Goal: Navigation & Orientation: Understand site structure

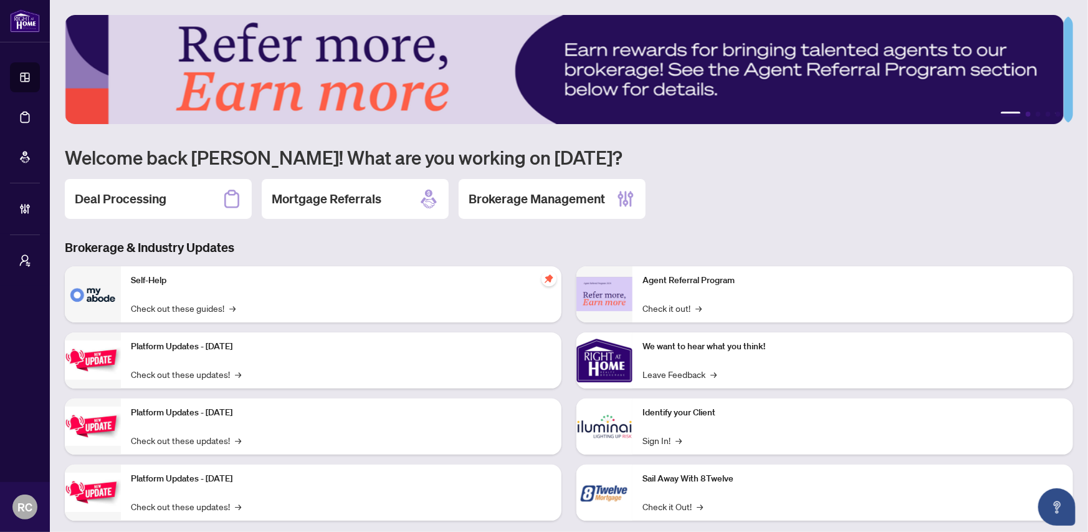
click at [1026, 114] on button "2" at bounding box center [1028, 114] width 5 height 5
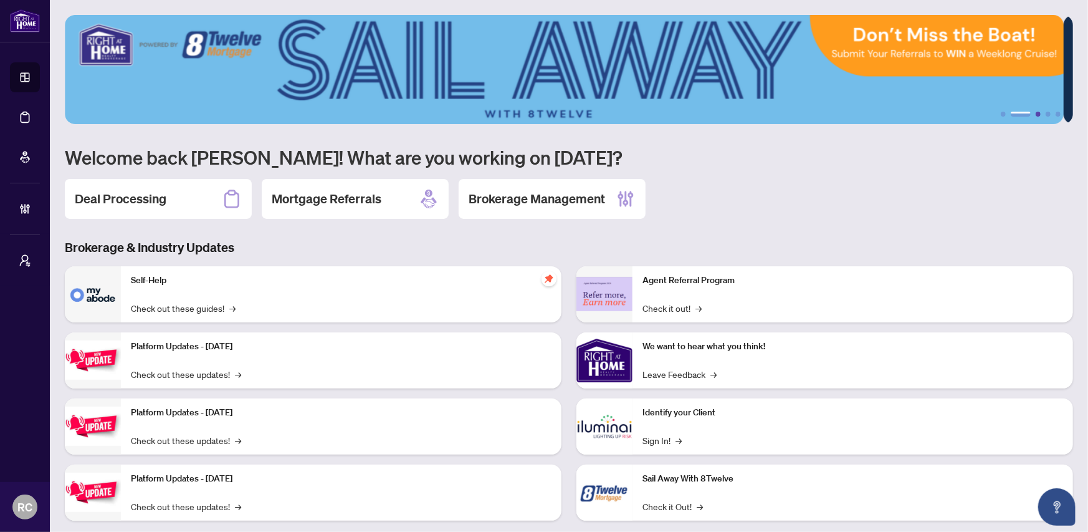
click at [1036, 113] on button "3" at bounding box center [1038, 114] width 5 height 5
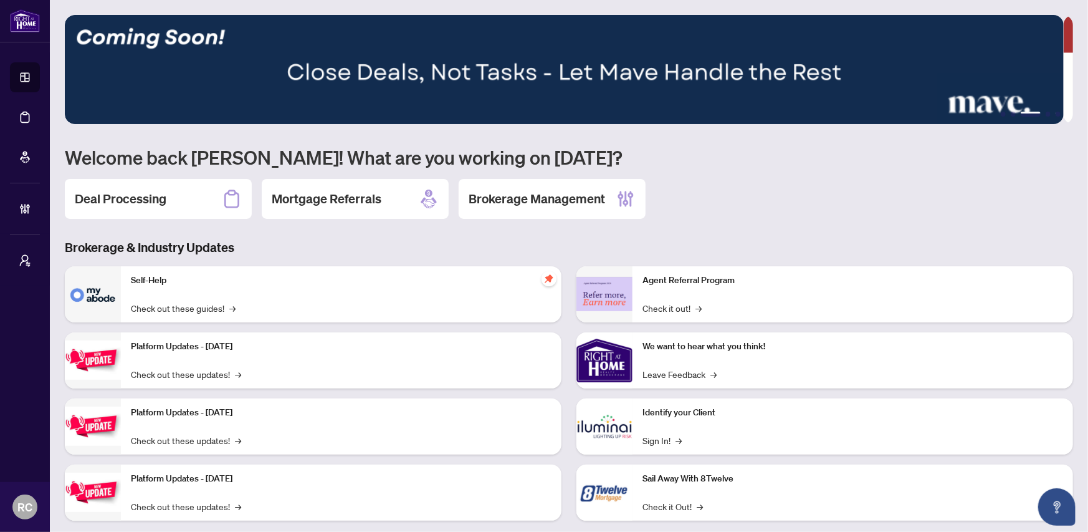
click at [1035, 113] on ul "1 2 3 4 5" at bounding box center [569, 114] width 1009 height 5
click at [1046, 114] on button "4" at bounding box center [1048, 114] width 5 height 5
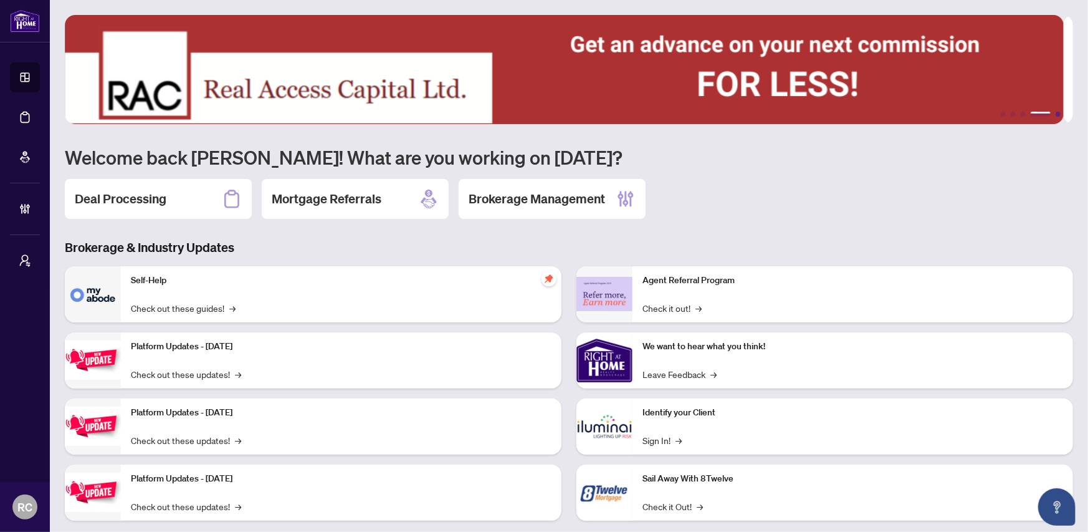
click at [1056, 114] on button "5" at bounding box center [1058, 114] width 5 height 5
